Goal: Information Seeking & Learning: Learn about a topic

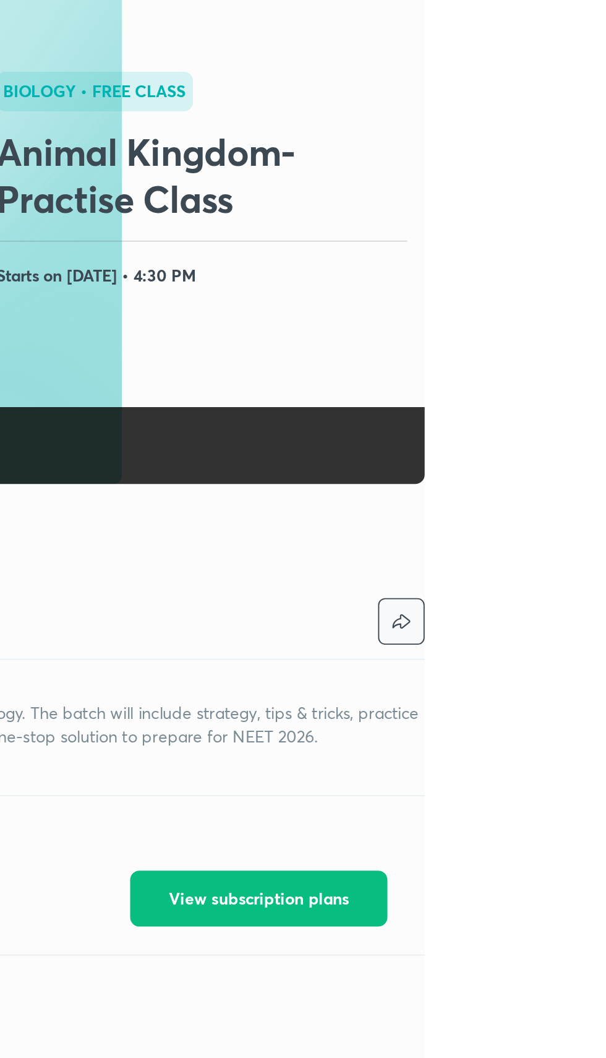
click at [602, 442] on button "button" at bounding box center [594, 429] width 25 height 25
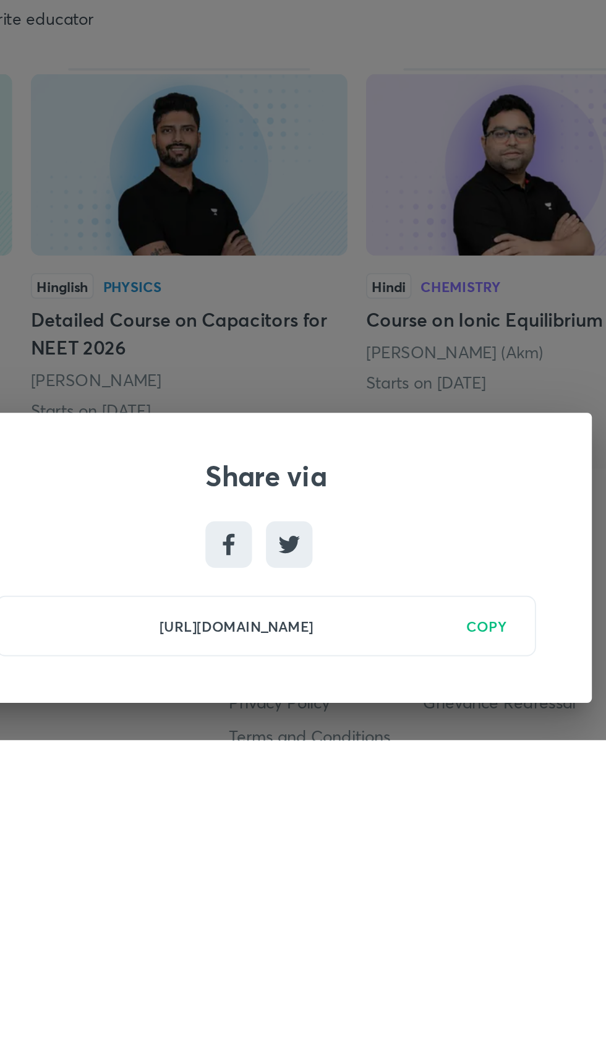
click at [413, 971] on div "Share via [URL][DOMAIN_NAME] COPY" at bounding box center [303, 529] width 606 height 1058
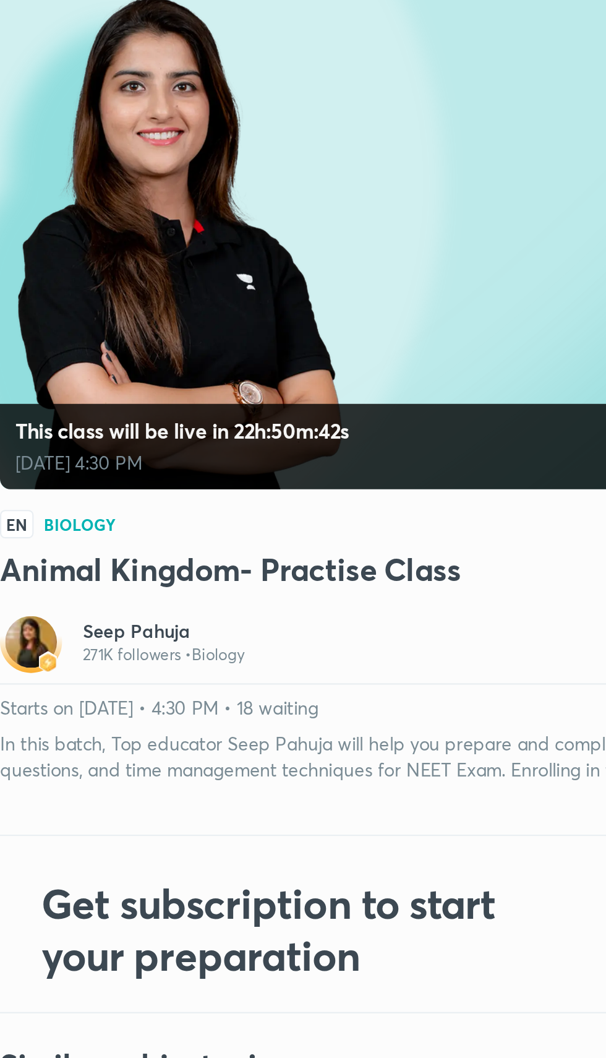
click at [71, 431] on h6 "Seep Pahuja" at bounding box center [78, 424] width 77 height 12
